Goal: Task Accomplishment & Management: Manage account settings

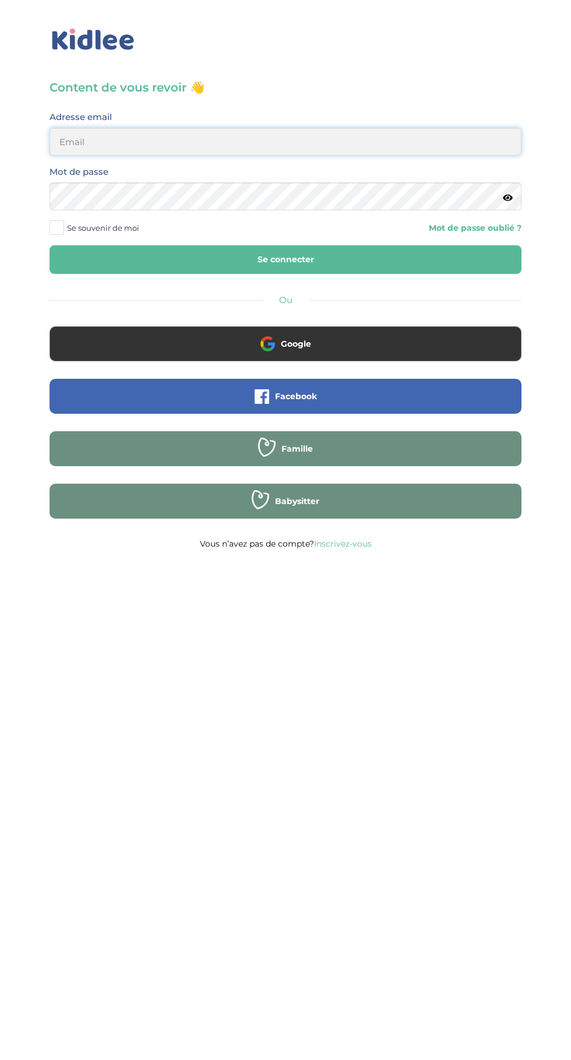
click at [151, 143] on input "email" at bounding box center [286, 142] width 472 height 28
type input "mohagahlouz@gmail.com"
click at [50, 245] on button "Se connecter" at bounding box center [286, 259] width 472 height 29
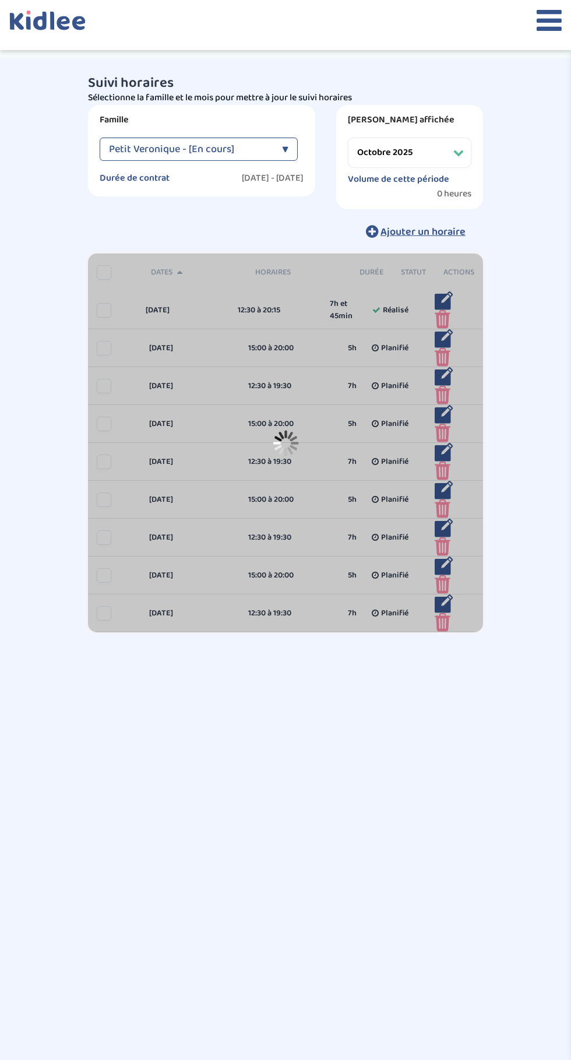
select select "octobre 2025"
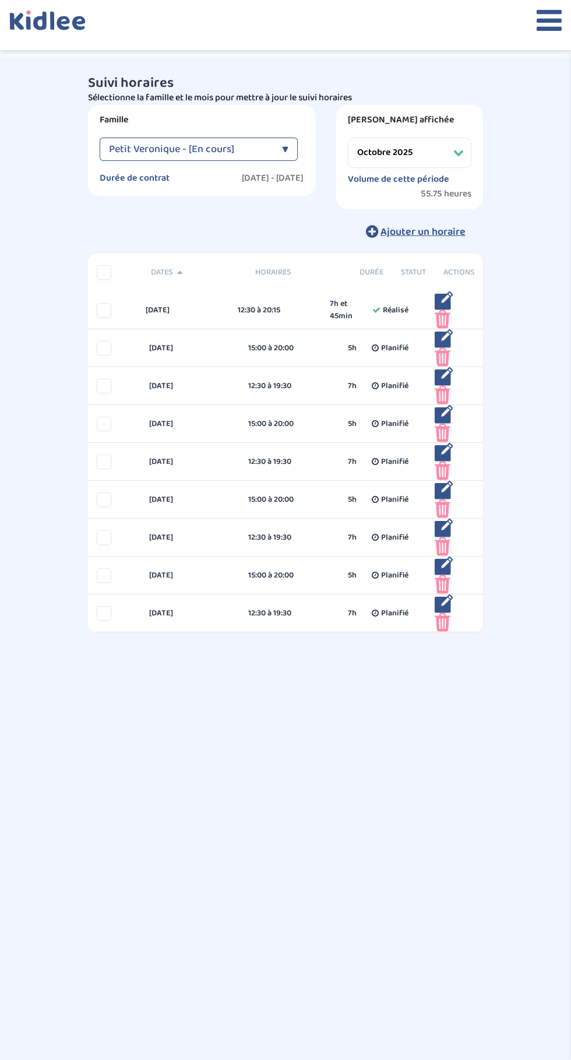
click at [538, 29] on icon at bounding box center [549, 20] width 25 height 29
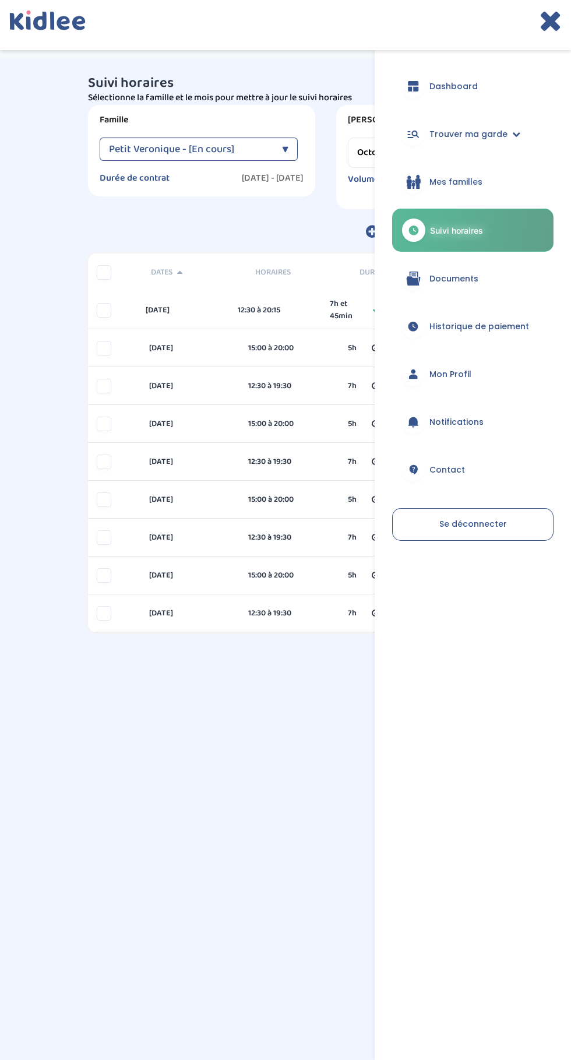
click at [313, 909] on div "trouver ma garde Dashboard Mon profil Mes famille Mes documents Dashboard Trouv…" at bounding box center [285, 588] width 571 height 1060
click at [467, 326] on span "Historique de paiement" at bounding box center [479, 326] width 100 height 12
click at [280, 872] on div "trouver ma garde Dashboard Mon profil Mes famille Mes documents Dashboard Trouv…" at bounding box center [285, 588] width 571 height 1060
click at [545, 30] on icon at bounding box center [550, 20] width 23 height 29
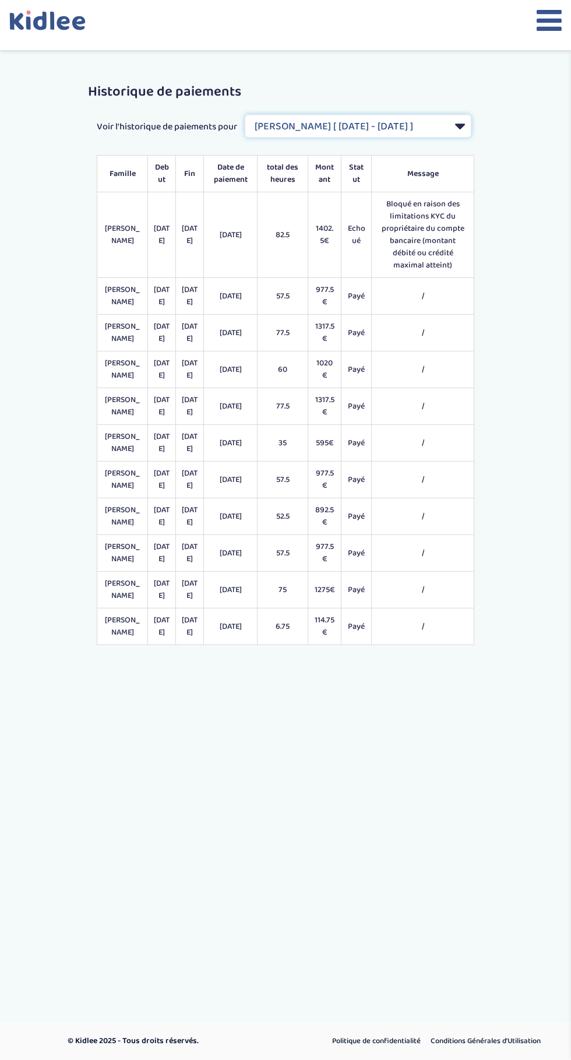
click at [284, 137] on select "Filtrer par Contrat Sergent Diane [ 2024-09-02 - 2025-07-31 ] Remisse Catherine…" at bounding box center [358, 125] width 227 height 23
select select "2185"
click at [245, 128] on select "Filtrer par Contrat Sergent Diane [ 2024-09-02 - 2025-07-31 ] Remisse Catherine…" at bounding box center [358, 125] width 227 height 23
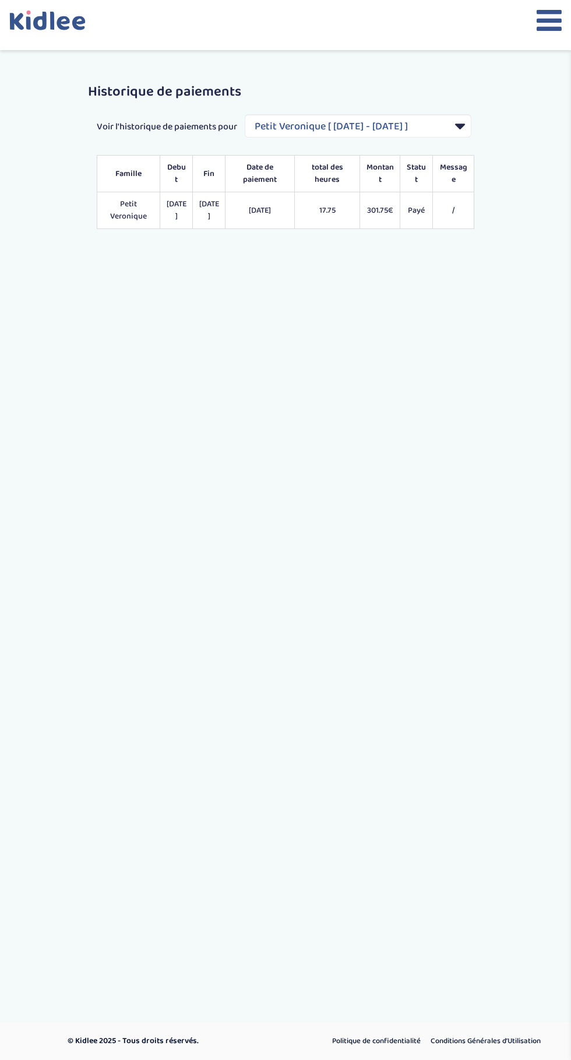
click at [541, 33] on icon at bounding box center [549, 20] width 25 height 29
